Goal: Task Accomplishment & Management: Complete application form

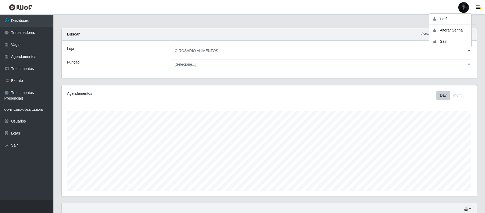
select select "349"
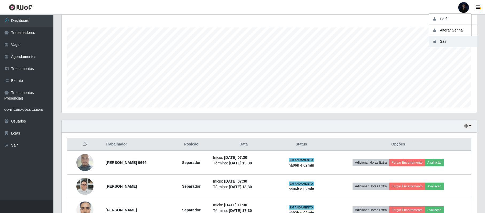
scroll to position [111, 415]
click at [441, 43] on button "Sair" at bounding box center [453, 41] width 48 height 11
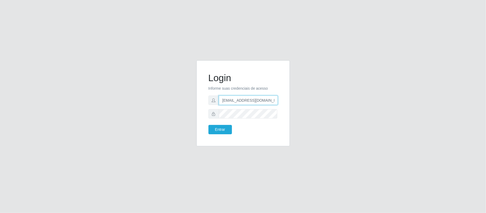
drag, startPoint x: 270, startPoint y: 101, endPoint x: 248, endPoint y: 99, distance: 22.5
click at [248, 99] on input "anacarina390@orosario.com" at bounding box center [248, 100] width 59 height 9
type input "anacarina390@queiroz.com"
click at [216, 130] on button "Entrar" at bounding box center [221, 129] width 24 height 9
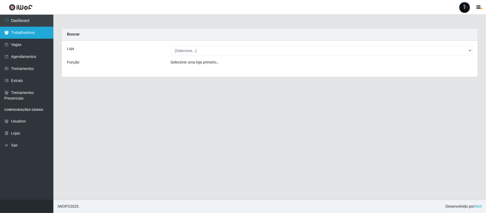
click at [20, 37] on link "Trabalhadores" at bounding box center [26, 33] width 53 height 12
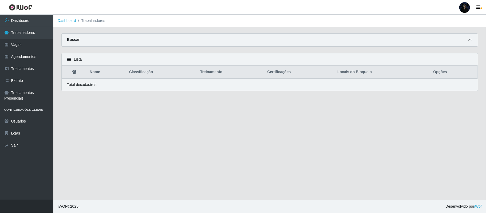
click at [472, 38] on icon at bounding box center [471, 40] width 4 height 4
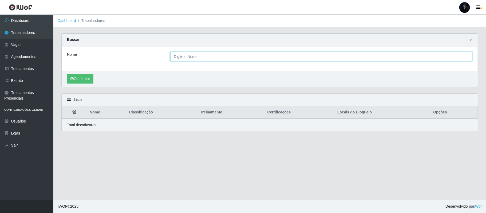
click at [185, 58] on input "Nome" at bounding box center [321, 56] width 302 height 9
paste input "Lyzandra Maria Da Silva Dias"
type input "Lyzandra Maria Da Silva Dias"
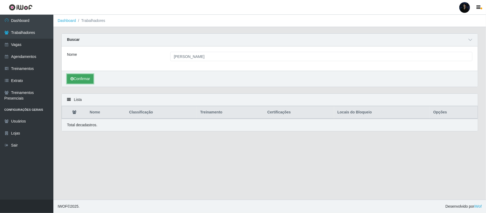
click at [74, 80] on button "Confirmar" at bounding box center [80, 78] width 26 height 9
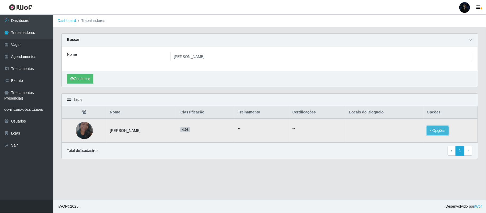
click at [438, 132] on button "Opções" at bounding box center [438, 130] width 22 height 9
click at [402, 137] on button "Bloquear - Loja" at bounding box center [404, 135] width 43 height 11
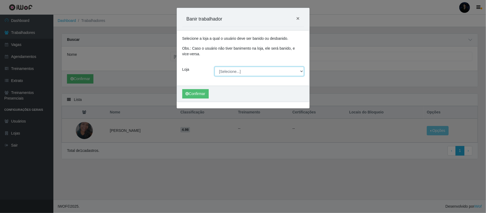
click at [246, 71] on select "[Selecione...] Hiper Queiroz - Alto da Conceição Hiper Queiroz - Boa Vista Hipe…" at bounding box center [259, 71] width 89 height 9
select select "513"
click at [215, 67] on select "[Selecione...] Hiper Queiroz - Alto da Conceição Hiper Queiroz - Boa Vista Hipe…" at bounding box center [259, 71] width 89 height 9
click at [194, 92] on button "Confirmar" at bounding box center [195, 93] width 26 height 9
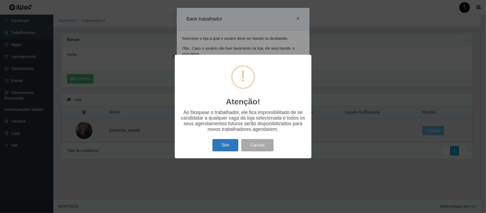
click at [224, 151] on button "Sim" at bounding box center [226, 145] width 26 height 13
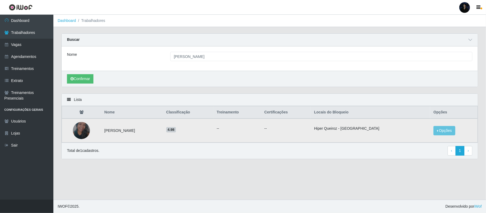
drag, startPoint x: 107, startPoint y: 130, endPoint x: 154, endPoint y: 131, distance: 47.3
click at [154, 131] on td "Lyzandra Maria da Silva Dias" at bounding box center [132, 131] width 62 height 24
copy td "Lyzandra Maria da Silva Dias"
click at [464, 10] on div at bounding box center [465, 7] width 11 height 11
click at [447, 41] on button "Sair" at bounding box center [455, 41] width 48 height 11
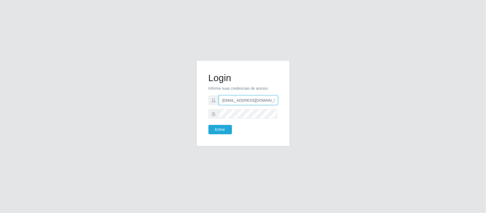
drag, startPoint x: 270, startPoint y: 100, endPoint x: 248, endPoint y: 101, distance: 21.9
click at [248, 101] on input "anacarina390@queiroz.com" at bounding box center [248, 100] width 59 height 9
type input "anacarina390@sfcoamarante.com"
click at [220, 130] on button "Entrar" at bounding box center [221, 129] width 24 height 9
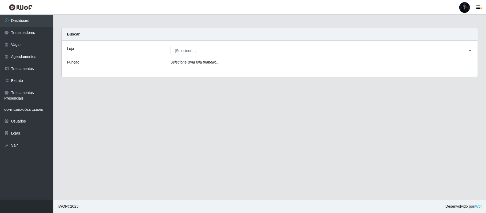
click at [186, 56] on div "Loja [Selecione...] Supermercado Sao Francisco - Amarante Função Selecione uma …" at bounding box center [270, 59] width 416 height 36
click at [187, 53] on select "[Selecione...] Supermercado Sao Francisco - Amarante" at bounding box center [321, 50] width 302 height 9
select select "383"
click at [170, 46] on select "[Selecione...] Supermercado Sao Francisco - Amarante" at bounding box center [321, 50] width 302 height 9
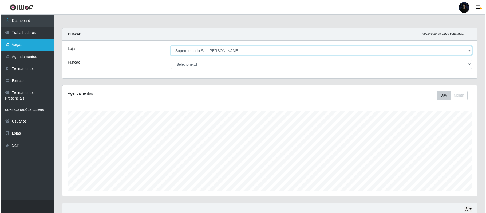
scroll to position [111, 415]
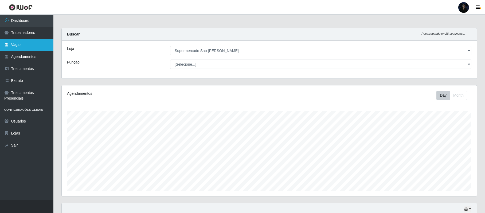
click at [33, 41] on link "Vagas" at bounding box center [26, 45] width 53 height 12
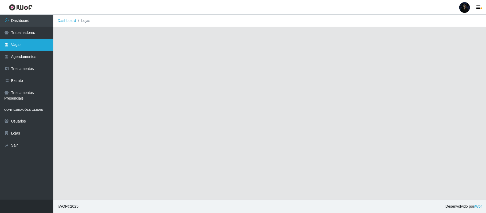
click at [12, 42] on link "Vagas" at bounding box center [26, 45] width 53 height 12
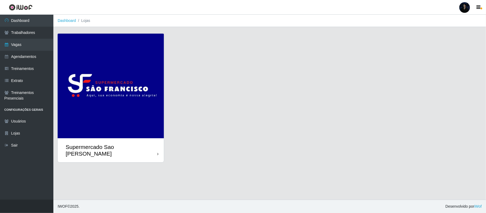
click at [112, 88] on img at bounding box center [111, 86] width 106 height 105
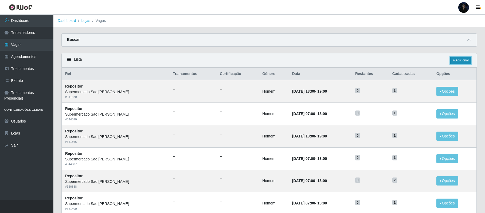
click at [453, 60] on icon at bounding box center [454, 60] width 3 height 3
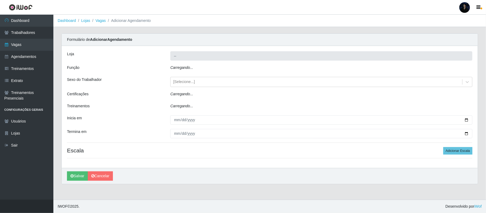
type input "Supermercado Sao [PERSON_NAME]"
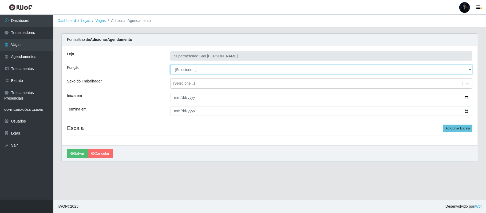
click at [196, 73] on select "[Selecione...] ASG ASG + ASG ++ Balconista de Açougue Balconista de Açougue + B…" at bounding box center [321, 69] width 302 height 9
select select "24"
click at [170, 65] on select "[Selecione...] ASG ASG + ASG ++ Balconista de Açougue Balconista de Açougue + B…" at bounding box center [321, 69] width 302 height 9
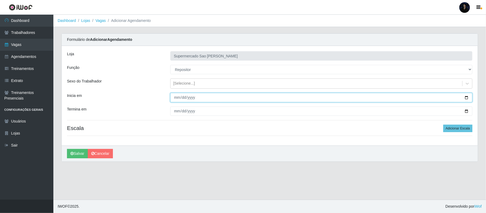
click at [466, 100] on input "Inicia em" at bounding box center [321, 97] width 302 height 9
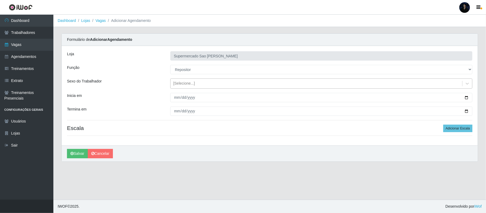
click at [240, 79] on div "[Selecione...]" at bounding box center [321, 84] width 302 height 10
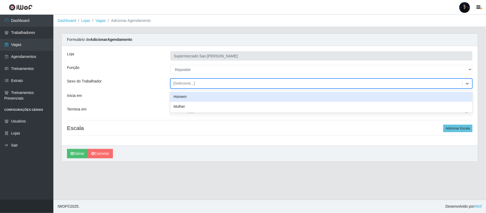
click at [237, 83] on div "[Selecione...]" at bounding box center [317, 83] width 292 height 9
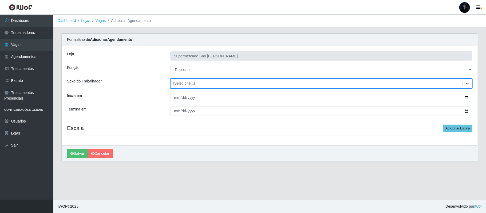
click at [203, 88] on div "[Selecione...]" at bounding box center [317, 83] width 292 height 9
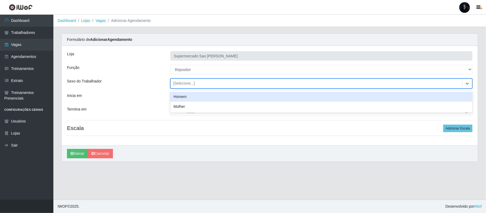
click at [189, 99] on div "Homem" at bounding box center [321, 97] width 302 height 10
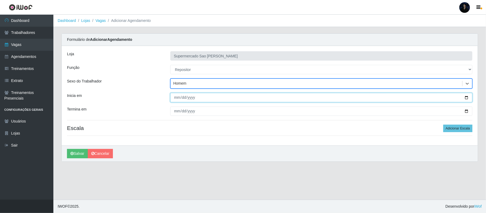
click at [466, 97] on input "Inicia em" at bounding box center [321, 97] width 302 height 9
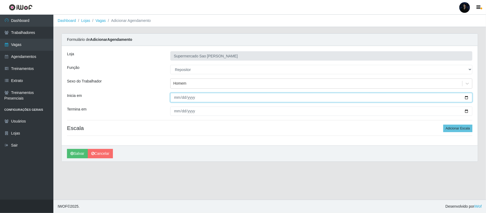
type input "[DATE]"
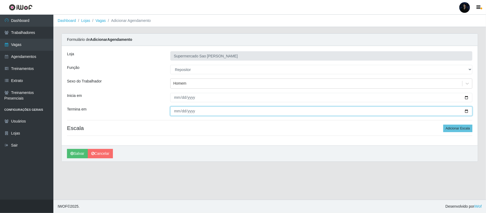
click at [466, 111] on input "Termina em" at bounding box center [321, 111] width 302 height 9
type input "[DATE]"
click at [466, 130] on button "Adicionar Escala" at bounding box center [458, 128] width 29 height 7
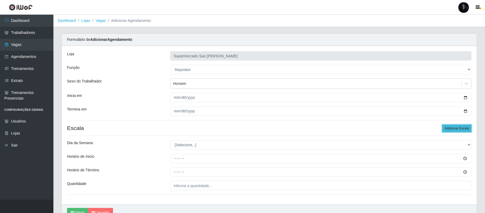
click at [466, 130] on button "Adicionar Escala" at bounding box center [456, 128] width 29 height 7
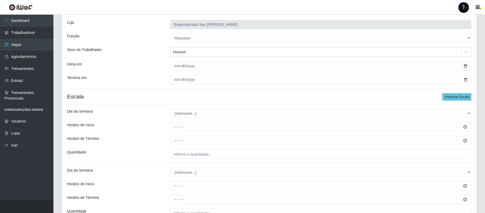
scroll to position [36, 0]
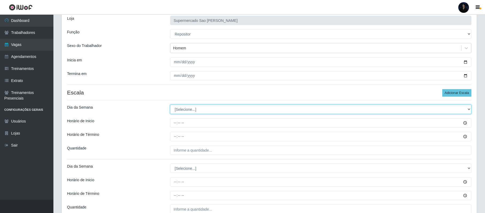
click at [179, 111] on select "[Selecione...] Segunda Terça Quarta Quinta Sexta Sábado Domingo" at bounding box center [320, 109] width 301 height 9
select select "3"
click at [170, 105] on select "[Selecione...] Segunda Terça Quarta Quinta Sexta Sábado Domingo" at bounding box center [320, 109] width 301 height 9
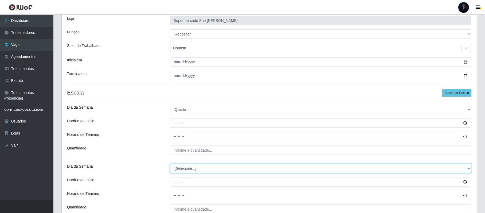
click at [181, 170] on select "[Selecione...] Segunda Terça Quarta Quinta Sexta Sábado Domingo" at bounding box center [320, 168] width 301 height 9
click at [170, 164] on select "[Selecione...] Segunda Terça Quarta Quinta Sexta Sábado Domingo" at bounding box center [320, 168] width 301 height 9
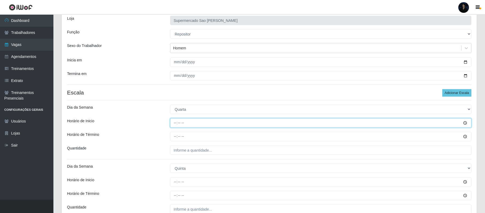
click at [177, 124] on input "Horário de Inicio" at bounding box center [320, 122] width 301 height 9
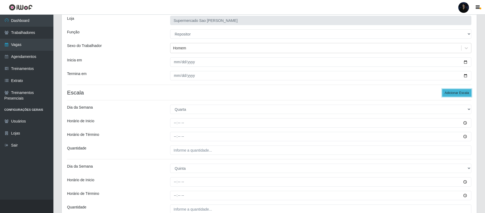
click at [450, 91] on button "Adicionar Escala" at bounding box center [456, 92] width 29 height 7
drag, startPoint x: 450, startPoint y: 91, endPoint x: 431, endPoint y: 98, distance: 20.6
click at [450, 91] on button "Adicionar Escala" at bounding box center [456, 92] width 29 height 7
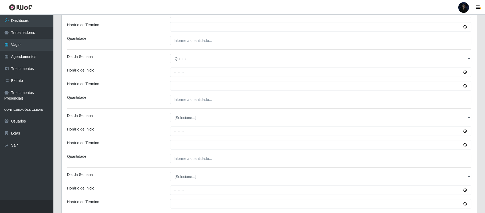
scroll to position [107, 0]
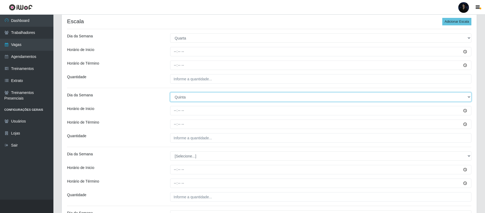
click at [189, 98] on select "[Selecione...] Segunda Terça Quarta Quinta Sexta Sábado Domingo" at bounding box center [320, 96] width 301 height 9
select select "3"
click at [170, 93] on select "[Selecione...] Segunda Terça Quarta Quinta Sexta Sábado Domingo" at bounding box center [320, 96] width 301 height 9
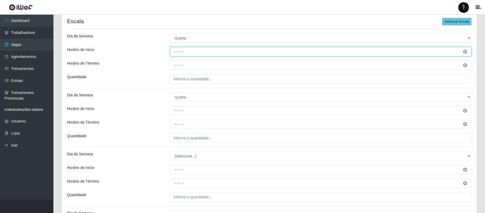
click at [175, 51] on input "Horário de Inicio" at bounding box center [320, 51] width 301 height 9
type input "07:00"
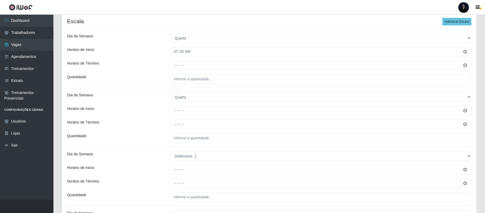
click at [177, 60] on div "Loja Supermercado Sao [PERSON_NAME] [Selecione...] ASG ASG + ASG ++ Balconista …" at bounding box center [269, 107] width 415 height 336
click at [173, 67] on input "Horário de Término" at bounding box center [320, 65] width 301 height 9
type input "13:00"
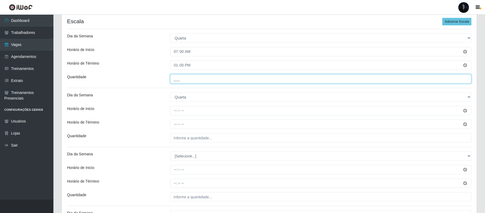
click at [177, 83] on input "___" at bounding box center [320, 78] width 301 height 9
type input "1__"
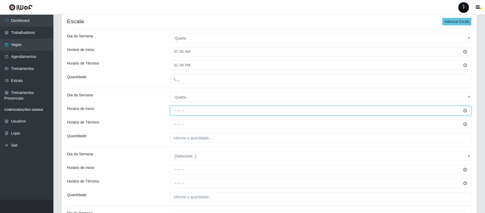
click at [174, 109] on input "Horário de Inicio" at bounding box center [320, 110] width 301 height 9
type input "13:00"
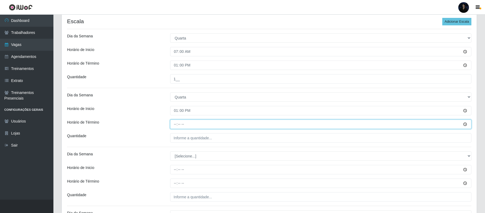
click at [177, 124] on input "Horário de Término" at bounding box center [320, 124] width 301 height 9
type input "19:00"
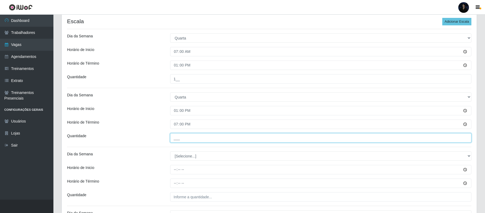
click at [177, 139] on input "___" at bounding box center [320, 137] width 301 height 9
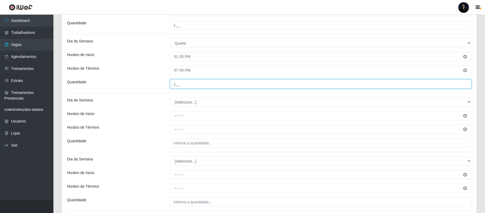
scroll to position [178, 0]
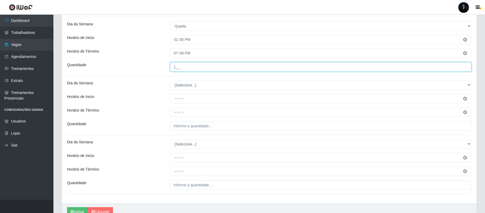
type input "1__"
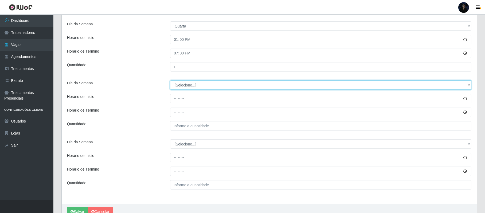
click at [201, 87] on select "[Selecione...] Segunda Terça Quarta Quinta Sexta Sábado Domingo" at bounding box center [320, 84] width 301 height 9
select select "4"
click at [170, 81] on select "[Selecione...] Segunda Terça Quarta Quinta Sexta Sábado Domingo" at bounding box center [320, 84] width 301 height 9
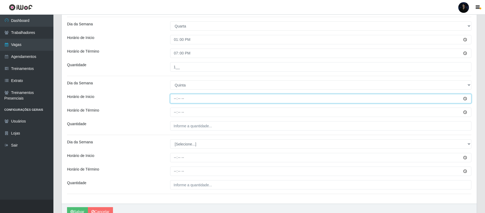
click at [176, 99] on input "Horário de Inicio" at bounding box center [320, 98] width 301 height 9
type input "07:00"
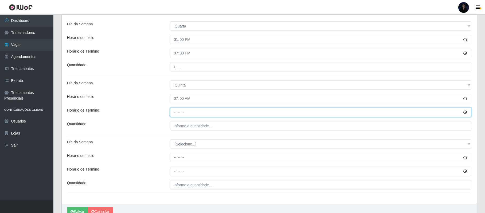
click at [175, 114] on input "Horário de Término" at bounding box center [320, 112] width 301 height 9
type input "13:00"
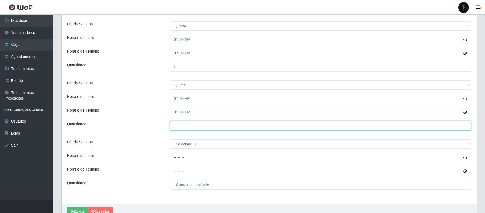
click at [177, 126] on input "___" at bounding box center [320, 125] width 301 height 9
type input "1__"
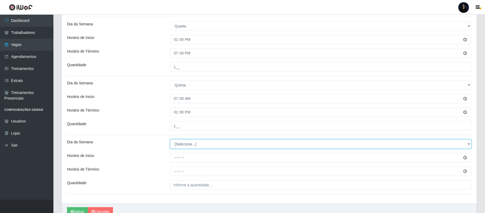
click at [182, 147] on select "[Selecione...] Segunda Terça Quarta Quinta Sexta Sábado Domingo" at bounding box center [320, 143] width 301 height 9
select select "4"
click at [170, 140] on select "[Selecione...] Segunda Terça Quarta Quinta Sexta Sábado Domingo" at bounding box center [320, 143] width 301 height 9
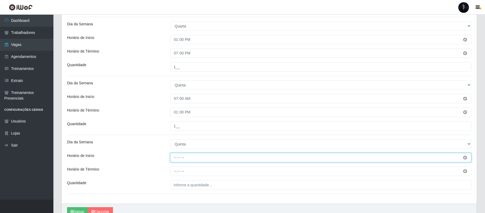
click at [176, 160] on input "Horário de Inicio" at bounding box center [320, 157] width 301 height 9
type input "13:00"
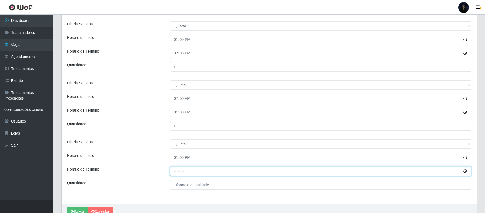
click at [175, 168] on input "Horário de Término" at bounding box center [320, 171] width 301 height 9
type input "19:00"
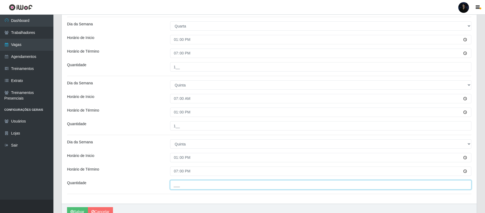
click at [175, 184] on input "___" at bounding box center [320, 184] width 301 height 9
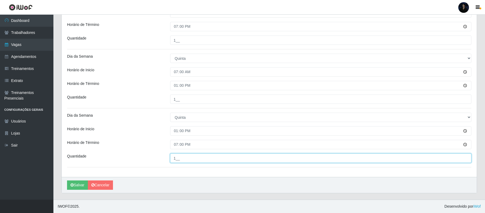
scroll to position [206, 0]
type input "1__"
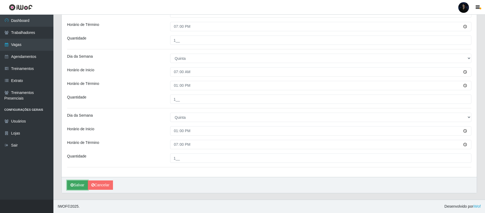
click at [74, 185] on button "Salvar" at bounding box center [77, 185] width 21 height 9
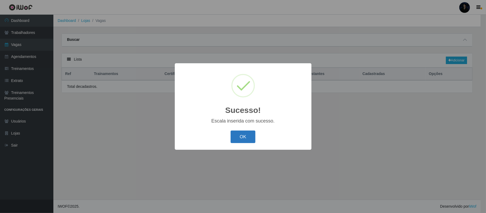
click at [238, 136] on button "OK" at bounding box center [243, 137] width 25 height 13
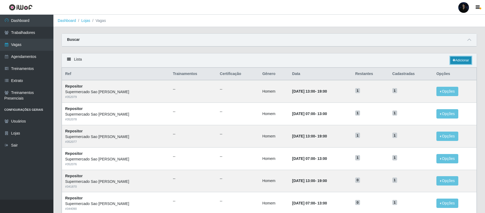
click at [463, 62] on link "Adicionar" at bounding box center [460, 60] width 21 height 7
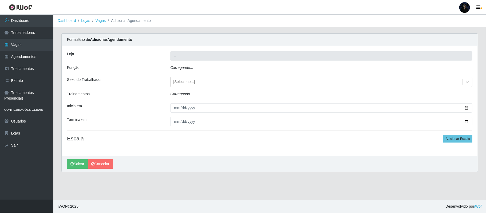
type input "Supermercado Sao [PERSON_NAME]"
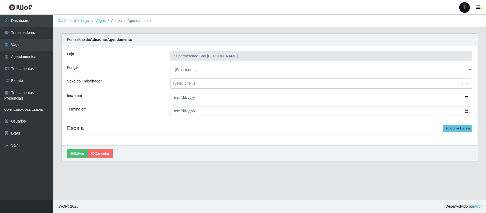
click at [206, 72] on select "[Selecione...] ASG ASG + ASG ++ Balconista de Açougue Balconista de Açougue + B…" at bounding box center [321, 69] width 302 height 9
select select "82"
click at [170, 65] on select "[Selecione...] ASG ASG + ASG ++ Balconista de Açougue Balconista de Açougue + B…" at bounding box center [321, 69] width 302 height 9
click at [409, 83] on div "[Selecione...]" at bounding box center [317, 83] width 292 height 9
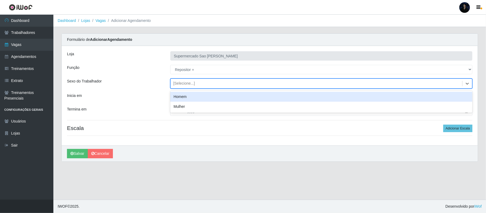
click at [219, 99] on div "Homem" at bounding box center [321, 97] width 302 height 10
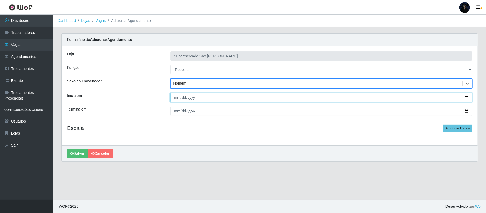
click at [466, 99] on input "Inicia em" at bounding box center [321, 97] width 302 height 9
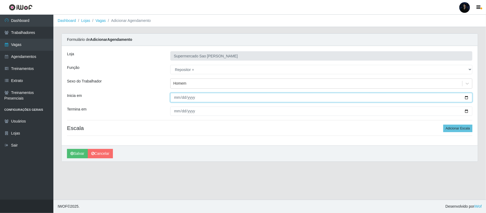
type input "[DATE]"
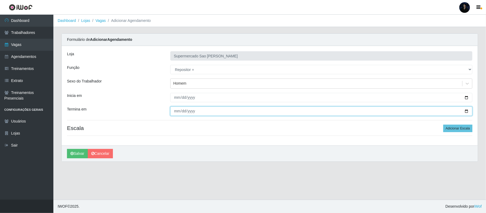
click at [466, 111] on input "Termina em" at bounding box center [321, 111] width 302 height 9
type input "[DATE]"
click at [450, 130] on button "Adicionar Escala" at bounding box center [458, 128] width 29 height 7
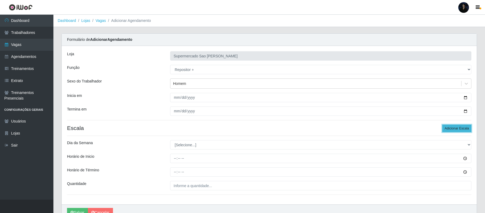
click at [450, 130] on button "Adicionar Escala" at bounding box center [456, 128] width 29 height 7
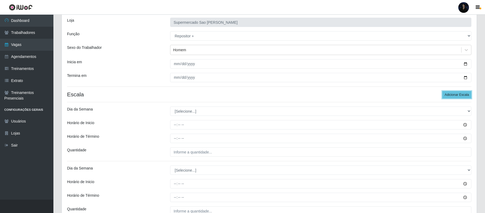
scroll to position [36, 0]
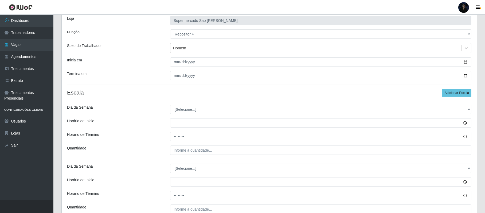
click at [194, 115] on div "Loja Supermercado Sao [PERSON_NAME] [Selecione...] ASG ASG + ASG ++ Balconista …" at bounding box center [269, 119] width 415 height 218
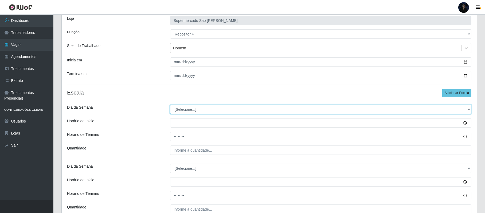
click at [192, 109] on select "[Selecione...] Segunda Terça Quarta Quinta Sexta Sábado Domingo" at bounding box center [320, 109] width 301 height 9
select select "6"
click at [170, 105] on select "[Selecione...] Segunda Terça Quarta Quinta Sexta Sábado Domingo" at bounding box center [320, 109] width 301 height 9
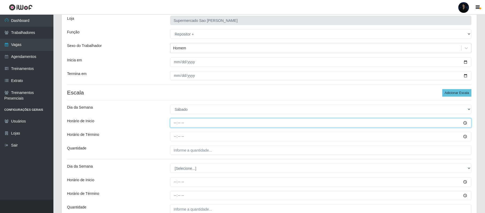
click at [173, 124] on input "Horário de Inicio" at bounding box center [320, 122] width 301 height 9
type input "07:00"
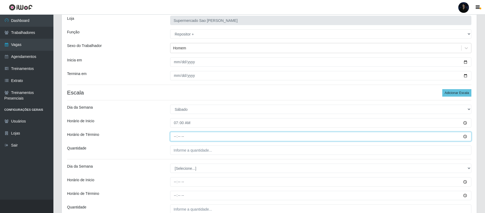
click at [174, 137] on input "Horário de Término" at bounding box center [320, 136] width 301 height 9
type input "13:00"
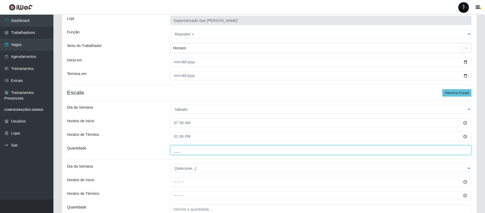
click at [177, 152] on input "___" at bounding box center [320, 150] width 301 height 9
type input "1__"
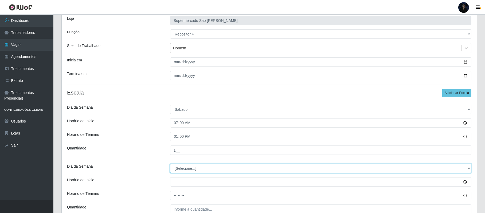
click at [179, 170] on select "[Selecione...] Segunda Terça Quarta Quinta Sexta Sábado Domingo" at bounding box center [320, 168] width 301 height 9
select select "6"
click at [170, 164] on select "[Selecione...] Segunda Terça Quarta Quinta Sexta Sábado Domingo" at bounding box center [320, 168] width 301 height 9
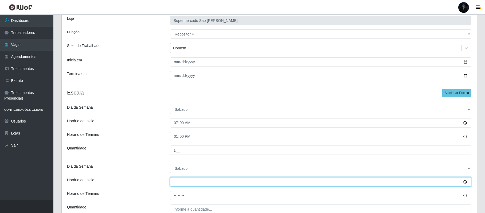
click at [174, 183] on input "Horário de Inicio" at bounding box center [320, 181] width 301 height 9
type input "13:00"
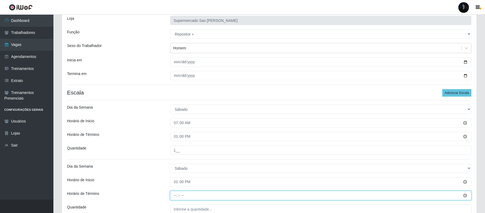
click at [175, 195] on input "Horário de Término" at bounding box center [320, 195] width 301 height 9
type input "19:00"
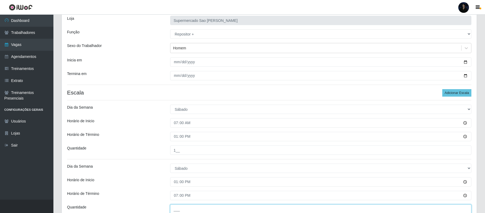
click at [177, 208] on input "___" at bounding box center [320, 209] width 301 height 9
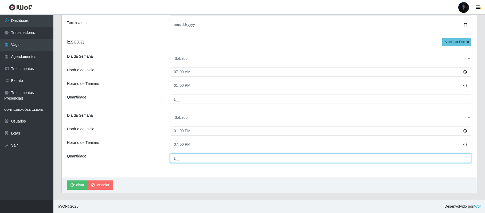
scroll to position [88, 0]
type input "1__"
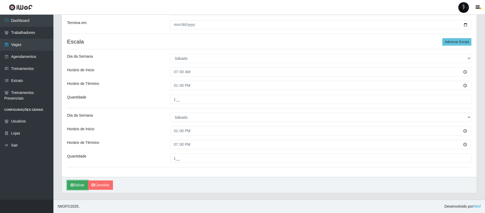
click at [72, 185] on icon "submit" at bounding box center [72, 185] width 3 height 4
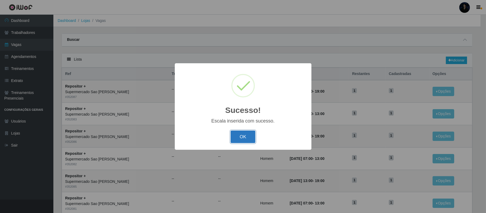
click at [236, 137] on button "OK" at bounding box center [243, 137] width 25 height 13
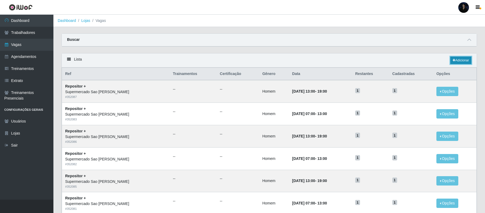
click at [453, 62] on icon at bounding box center [454, 60] width 3 height 3
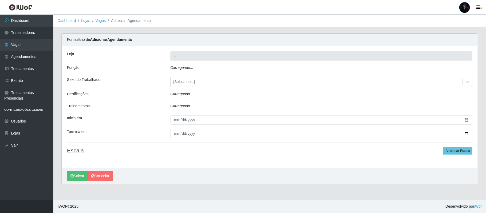
type input "Supermercado Sao [PERSON_NAME]"
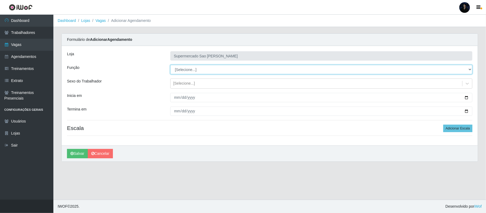
click at [202, 71] on select "[Selecione...] ASG ASG + ASG ++ Balconista de Açougue Balconista de Açougue + B…" at bounding box center [321, 69] width 302 height 9
select select "24"
click at [170, 65] on select "[Selecione...] ASG ASG + ASG ++ Balconista de Açougue Balconista de Açougue + B…" at bounding box center [321, 69] width 302 height 9
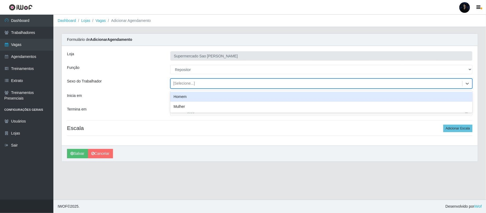
click at [182, 84] on div "[Selecione...]" at bounding box center [184, 84] width 22 height 6
click at [181, 96] on div "Homem" at bounding box center [321, 97] width 302 height 10
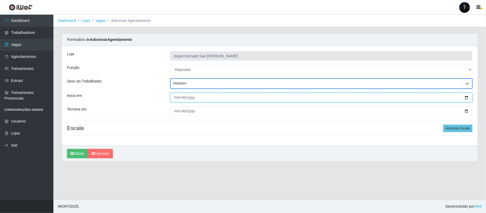
click at [465, 98] on input "Inicia em" at bounding box center [321, 97] width 302 height 9
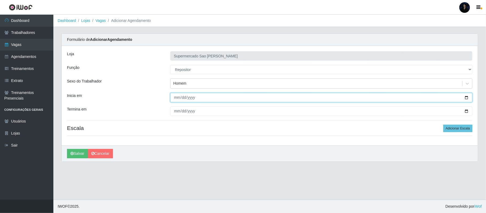
type input "[DATE]"
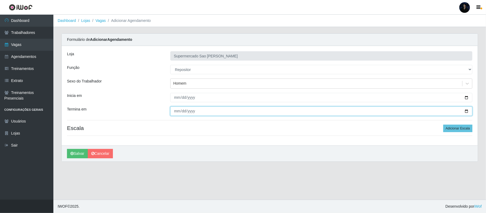
click at [466, 111] on input "Termina em" at bounding box center [321, 111] width 302 height 9
type input "[DATE]"
click at [452, 125] on button "Adicionar Escala" at bounding box center [458, 128] width 29 height 7
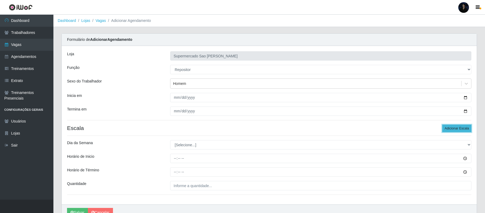
click at [453, 128] on button "Adicionar Escala" at bounding box center [456, 128] width 29 height 7
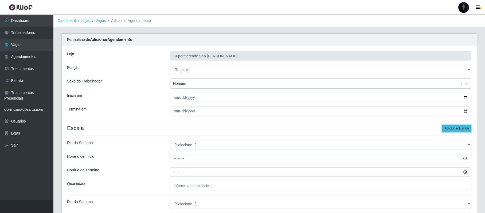
click at [453, 128] on button "Adicionar Escala" at bounding box center [456, 128] width 29 height 7
click at [453, 129] on button "Adicionar Escala" at bounding box center [456, 128] width 29 height 7
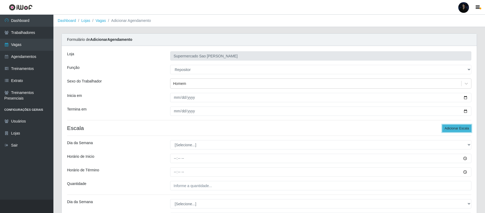
click at [453, 129] on button "Adicionar Escala" at bounding box center [456, 128] width 29 height 7
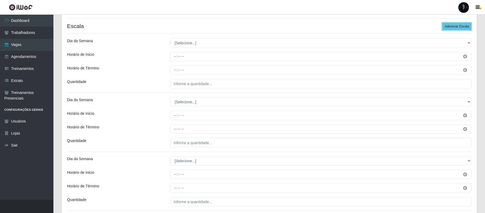
scroll to position [116, 0]
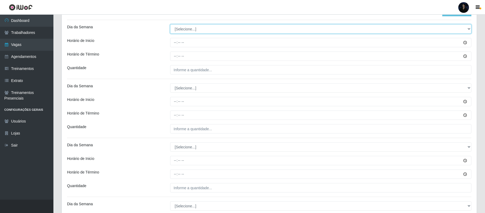
click at [183, 31] on select "[Selecione...] Segunda Terça Quarta Quinta Sexta Sábado Domingo" at bounding box center [320, 28] width 301 height 9
select select "1"
click at [170, 25] on select "[Selecione...] Segunda Terça Quarta Quinta Sexta Sábado Domingo" at bounding box center [320, 28] width 301 height 9
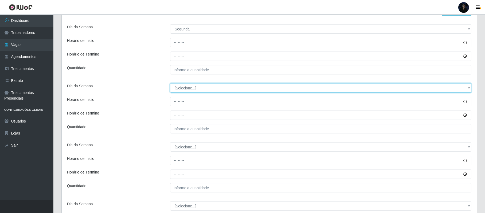
click at [182, 88] on select "[Selecione...] Segunda Terça Quarta Quinta Sexta Sábado Domingo" at bounding box center [320, 87] width 301 height 9
select select "1"
click at [170, 84] on select "[Selecione...] Segunda Terça Quarta Quinta Sexta Sábado Domingo" at bounding box center [320, 87] width 301 height 9
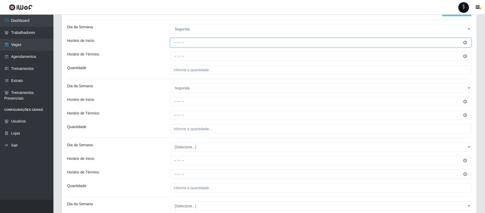
click at [174, 40] on input "Horário de Inicio" at bounding box center [320, 42] width 301 height 9
type input "07:00"
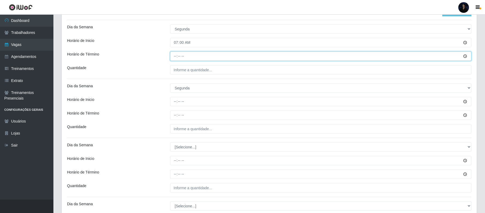
click at [176, 56] on input "Horário de Término" at bounding box center [320, 56] width 301 height 9
type input "13:00"
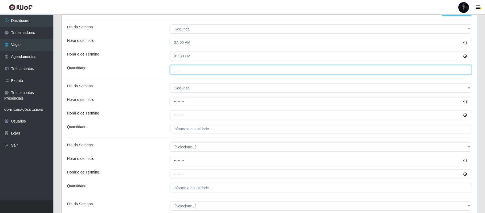
click at [174, 74] on input "___" at bounding box center [320, 69] width 301 height 9
type input "1__"
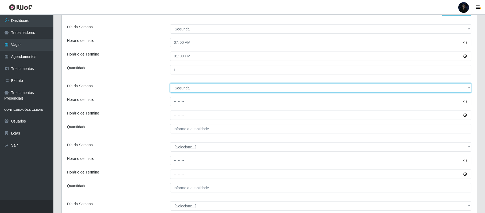
click at [180, 90] on select "[Selecione...] Segunda Terça Quarta Quinta Sexta Sábado Domingo" at bounding box center [320, 87] width 301 height 9
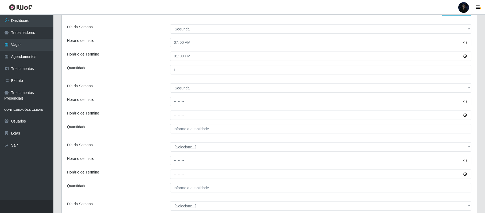
click at [159, 92] on div "Dia da Semana" at bounding box center [114, 87] width 103 height 9
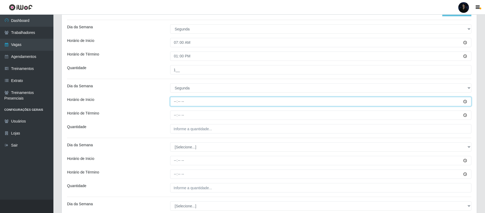
click at [177, 101] on input "Horário de Inicio" at bounding box center [320, 101] width 301 height 9
type input "13:00"
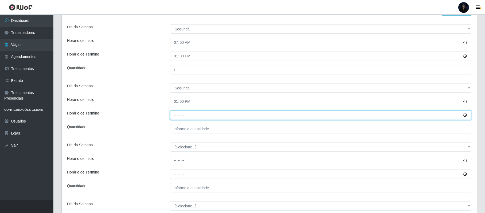
click at [176, 111] on input "Horário de Término" at bounding box center [320, 115] width 301 height 9
type input "19:00"
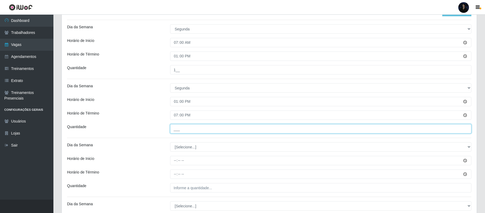
click at [174, 131] on input "___" at bounding box center [320, 128] width 301 height 9
type input "1__"
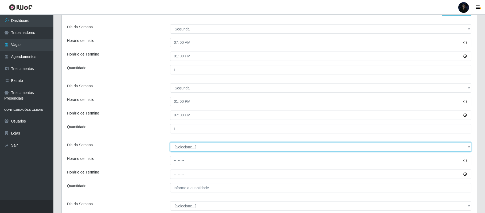
click at [181, 147] on select "[Selecione...] Segunda Terça Quarta Quinta Sexta Sábado Domingo" at bounding box center [320, 146] width 301 height 9
select select "2"
click at [170, 143] on select "[Selecione...] Segunda Terça Quarta Quinta Sexta Sábado Domingo" at bounding box center [320, 146] width 301 height 9
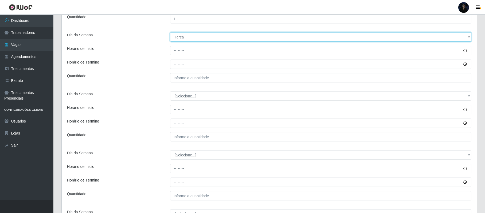
scroll to position [228, 0]
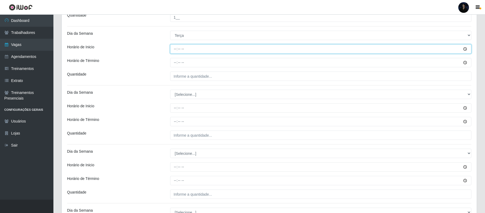
click at [170, 49] on input "Horário de Inicio" at bounding box center [320, 48] width 301 height 9
type input "07:00"
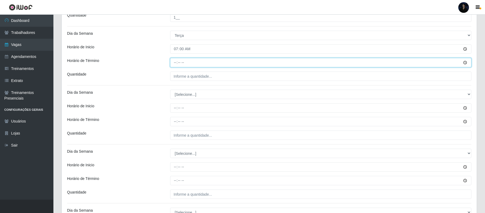
click at [175, 63] on input "Horário de Término" at bounding box center [320, 62] width 301 height 9
type input "13:00"
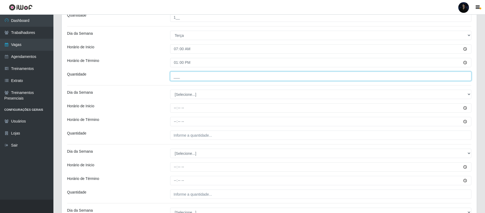
click at [172, 77] on input "___" at bounding box center [320, 76] width 301 height 9
type input "1__"
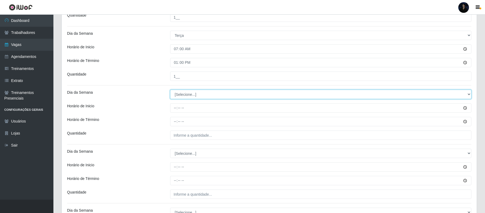
click at [175, 95] on select "[Selecione...] Segunda Terça Quarta Quinta Sexta Sábado Domingo" at bounding box center [320, 94] width 301 height 9
select select "2"
click at [170, 91] on select "[Selecione...] Segunda Terça Quarta Quinta Sexta Sábado Domingo" at bounding box center [320, 94] width 301 height 9
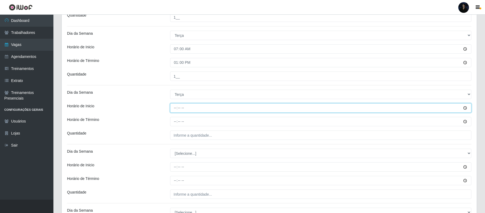
click at [172, 107] on input "Horário de Inicio" at bounding box center [320, 107] width 301 height 9
type input "13:00"
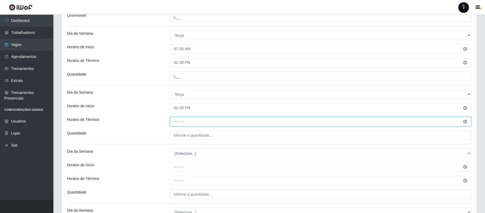
click at [175, 122] on input "Horário de Término" at bounding box center [320, 121] width 301 height 9
type input "19:00"
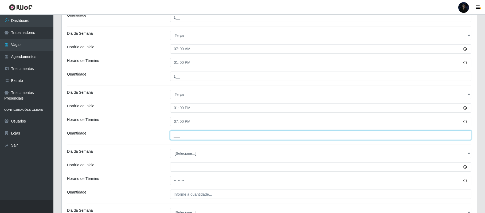
click at [174, 135] on input "___" at bounding box center [320, 135] width 301 height 9
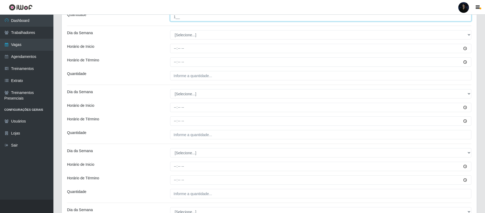
scroll to position [345, 0]
type input "1__"
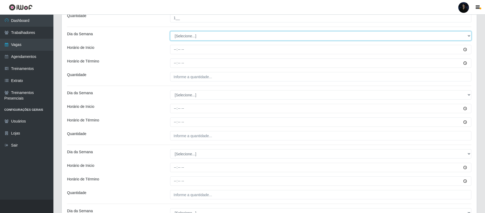
click at [182, 35] on select "[Selecione...] Segunda Terça Quarta Quinta Sexta Sábado Domingo" at bounding box center [320, 35] width 301 height 9
select select "3"
click at [170, 32] on select "[Selecione...] Segunda Terça Quarta Quinta Sexta Sábado Domingo" at bounding box center [320, 35] width 301 height 9
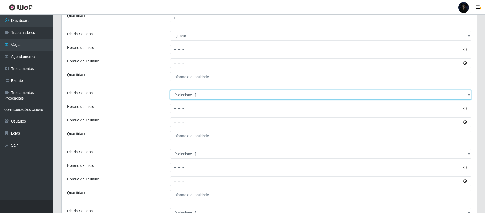
click at [182, 96] on select "[Selecione...] Segunda Terça Quarta Quinta Sexta Sábado Domingo" at bounding box center [320, 94] width 301 height 9
select select "3"
click at [170, 91] on select "[Selecione...] Segunda Terça Quarta Quinta Sexta Sábado Domingo" at bounding box center [320, 94] width 301 height 9
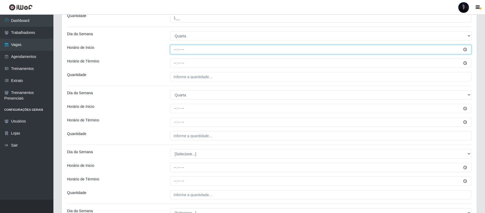
click at [174, 51] on input "Horário de Inicio" at bounding box center [320, 49] width 301 height 9
type input "07:00"
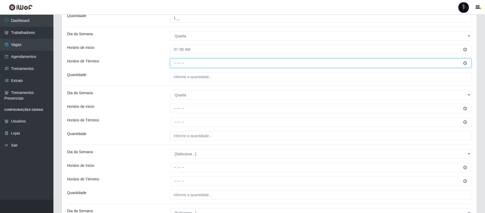
click at [173, 62] on input "Horário de Término" at bounding box center [320, 62] width 301 height 9
type input "13:00"
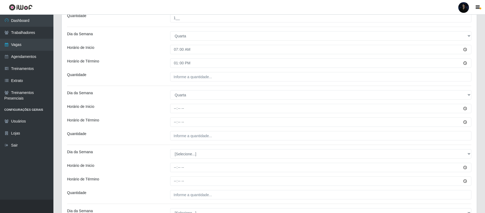
drag, startPoint x: 174, startPoint y: 84, endPoint x: 175, endPoint y: 81, distance: 3.2
click at [175, 84] on div "Loja Supermercado Sao [PERSON_NAME] [Selecione...] ASG ASG + ASG ++ Balconista …" at bounding box center [269, 46] width 415 height 690
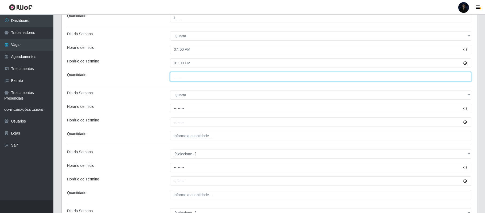
click at [175, 77] on input "___" at bounding box center [320, 76] width 301 height 9
type input "1__"
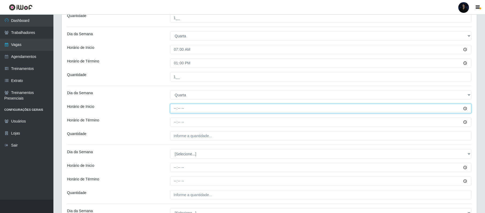
click at [175, 108] on input "Horário de Inicio" at bounding box center [320, 108] width 301 height 9
type input "13:00"
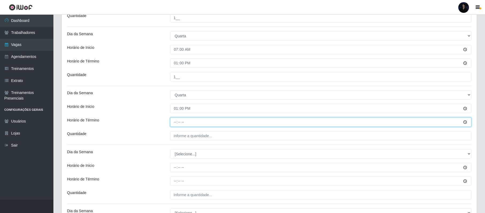
click at [175, 120] on input "Horário de Término" at bounding box center [320, 122] width 301 height 9
type input "19:00"
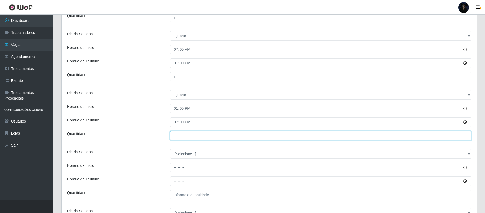
click at [178, 137] on input "___" at bounding box center [320, 135] width 301 height 9
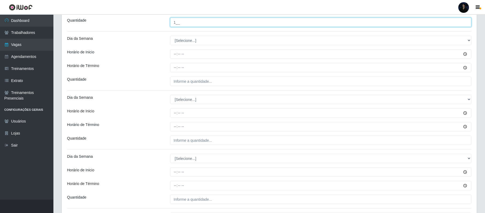
scroll to position [464, 0]
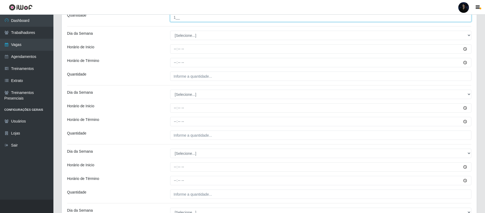
type input "1__"
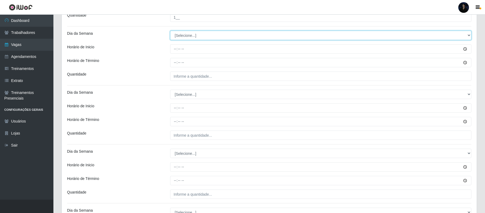
click at [189, 36] on select "[Selecione...] Segunda Terça Quarta Quinta Sexta Sábado Domingo" at bounding box center [320, 35] width 301 height 9
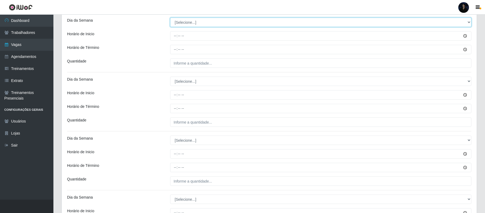
click at [179, 24] on select "[Selecione...] Segunda Terça Quarta Quinta Sexta Sábado Domingo" at bounding box center [320, 22] width 301 height 9
select select "4"
click at [170, 19] on select "[Selecione...] Segunda Terça Quarta Quinta Sexta Sábado Domingo" at bounding box center [320, 22] width 301 height 9
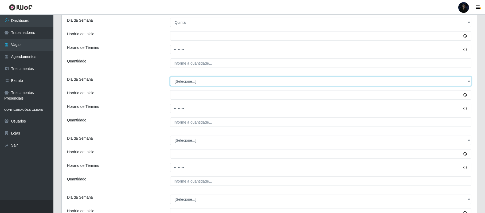
click at [186, 81] on select "[Selecione...] Segunda Terça Quarta Quinta Sexta Sábado Domingo" at bounding box center [320, 81] width 301 height 9
select select "4"
click at [170, 78] on select "[Selecione...] Segunda Terça Quarta Quinta Sexta Sábado Domingo" at bounding box center [320, 81] width 301 height 9
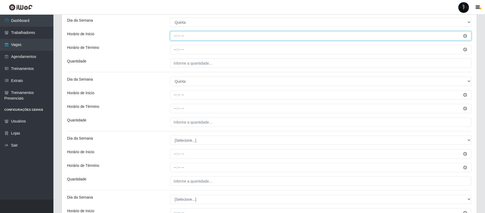
click at [175, 37] on input "Horário de Inicio" at bounding box center [320, 35] width 301 height 9
type input "07:00"
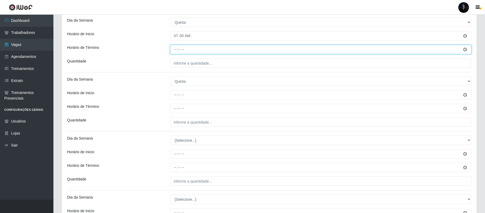
click at [177, 50] on input "Horário de Término" at bounding box center [320, 49] width 301 height 9
type input "13:00"
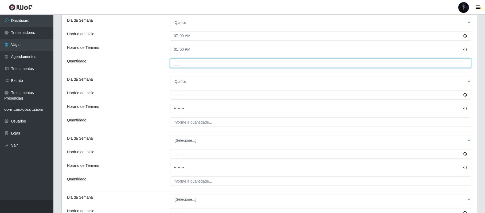
click at [174, 66] on input "___" at bounding box center [320, 62] width 301 height 9
type input "1__"
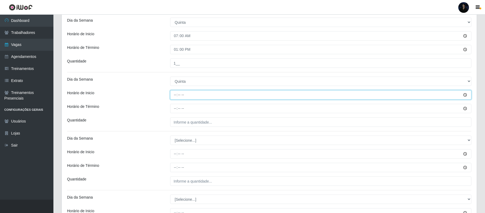
click at [175, 94] on input "Horário de Inicio" at bounding box center [320, 94] width 301 height 9
type input "13:00"
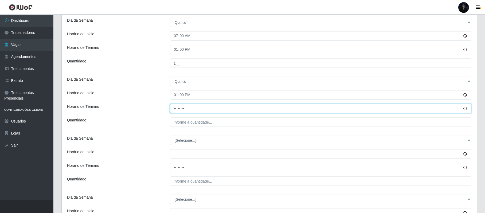
click at [175, 107] on input "Horário de Término" at bounding box center [320, 108] width 301 height 9
type input "19:00"
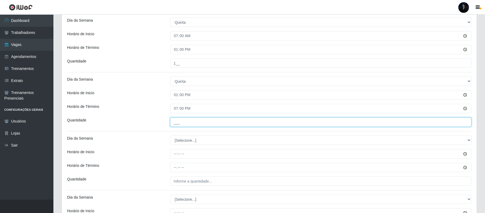
click at [175, 121] on input "___" at bounding box center [320, 122] width 301 height 9
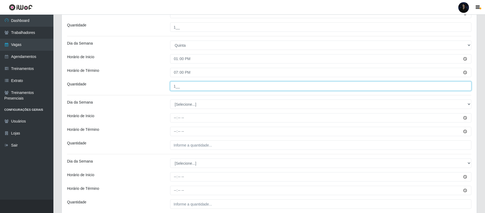
scroll to position [560, 0]
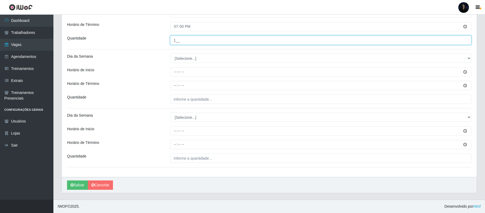
type input "1__"
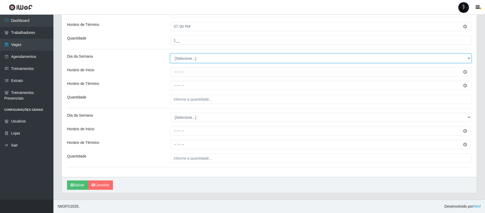
click at [182, 57] on select "[Selecione...] Segunda Terça Quarta Quinta Sexta Sábado Domingo" at bounding box center [320, 58] width 301 height 9
select select "5"
click at [170, 54] on select "[Selecione...] Segunda Terça Quarta Quinta Sexta Sábado Domingo" at bounding box center [320, 58] width 301 height 9
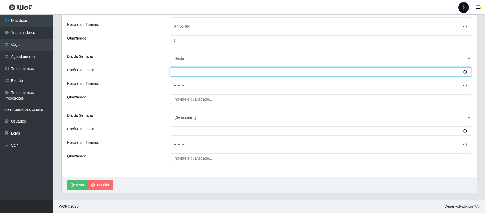
click at [174, 73] on input "Horário de Inicio" at bounding box center [320, 71] width 301 height 9
type input "07:00"
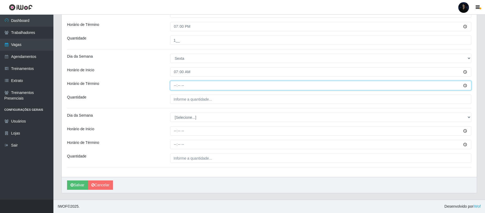
click at [177, 85] on input "Horário de Término" at bounding box center [320, 85] width 301 height 9
type input "13:00"
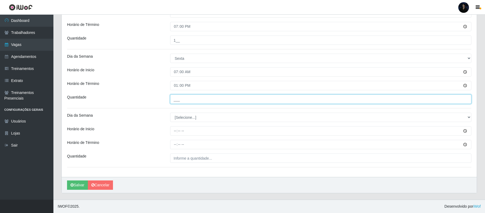
click at [174, 99] on input "___" at bounding box center [320, 99] width 301 height 9
type input "1__"
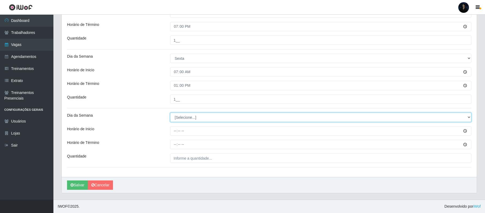
click at [181, 121] on select "[Selecione...] Segunda Terça Quarta Quinta Sexta Sábado Domingo" at bounding box center [320, 117] width 301 height 9
select select "5"
click at [170, 113] on select "[Selecione...] Segunda Terça Quarta Quinta Sexta Sábado Domingo" at bounding box center [320, 117] width 301 height 9
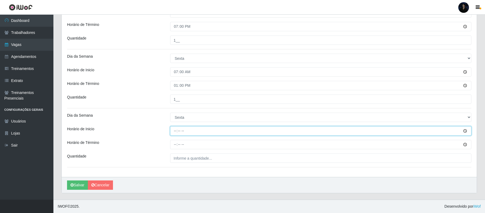
click at [175, 131] on input "Horário de Inicio" at bounding box center [320, 130] width 301 height 9
type input "13:00"
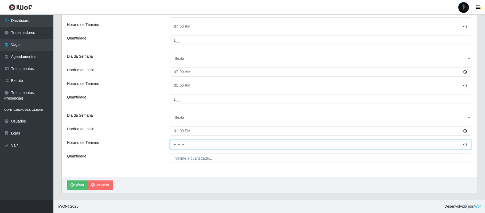
click at [173, 144] on input "Horário de Término" at bounding box center [320, 144] width 301 height 9
type input "19:00"
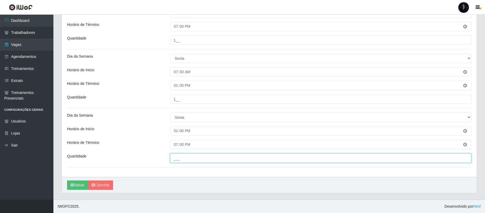
click at [174, 155] on input "___" at bounding box center [320, 158] width 301 height 9
type input "1__"
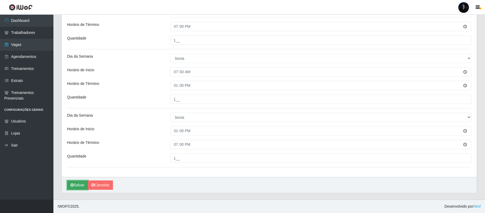
click at [74, 184] on button "Salvar" at bounding box center [77, 185] width 21 height 9
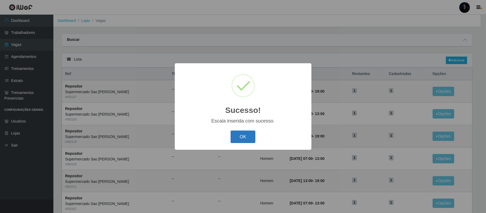
click at [239, 140] on button "OK" at bounding box center [243, 137] width 25 height 13
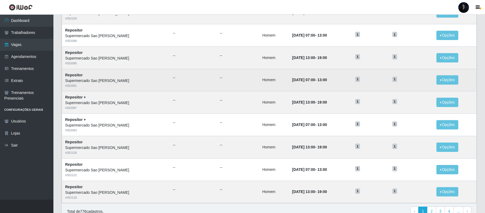
scroll to position [214, 0]
